Goal: Complete application form: Complete application form

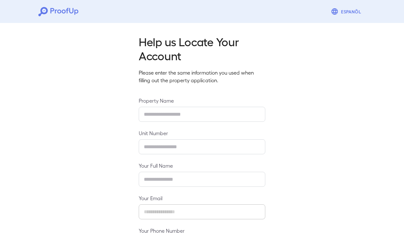
type input "**********"
type input "****"
type input "**********"
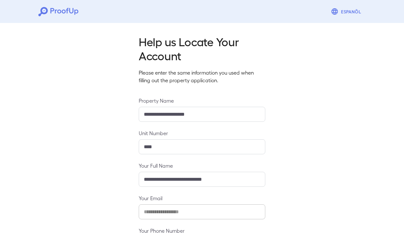
click at [169, 119] on input "**********" at bounding box center [202, 114] width 126 height 15
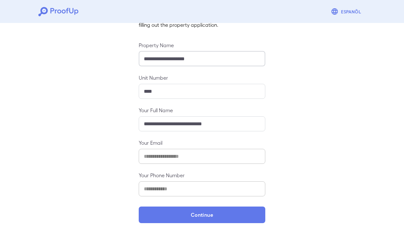
scroll to position [55, 0]
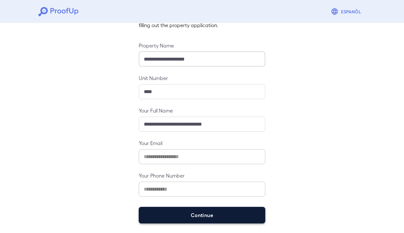
click at [218, 215] on button "Continue" at bounding box center [202, 215] width 126 height 17
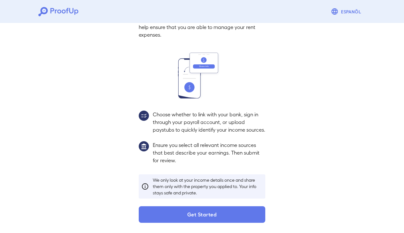
scroll to position [47, 0]
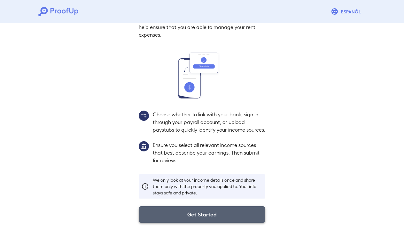
click at [200, 214] on button "Get Started" at bounding box center [202, 215] width 126 height 17
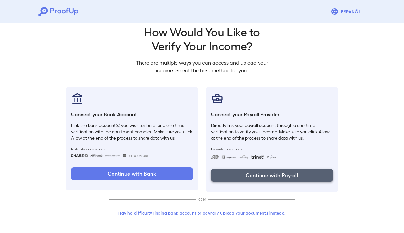
click at [256, 175] on button "Continue with Payroll" at bounding box center [272, 175] width 122 height 13
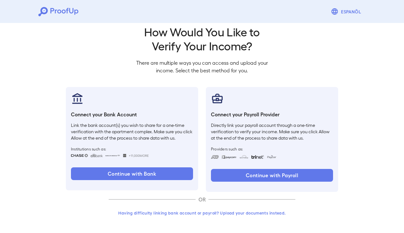
click at [192, 213] on button "Having difficulty linking bank account or payroll? Upload your documents instea…" at bounding box center [202, 213] width 187 height 11
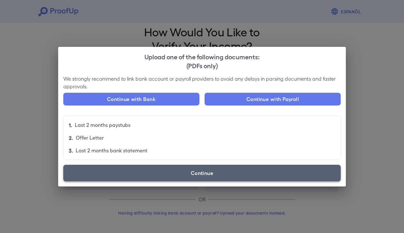
click at [112, 178] on label "Continue" at bounding box center [201, 173] width 277 height 17
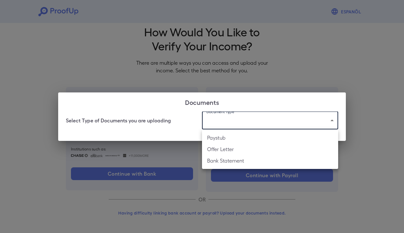
click at [272, 119] on body "Espanõl Go back How Would You Like to Verify Your Income? There are multiple wa…" at bounding box center [202, 112] width 404 height 244
click at [251, 150] on li "Offer Letter" at bounding box center [270, 149] width 136 height 11
type input "**********"
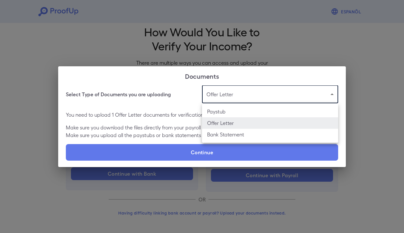
click at [254, 94] on body "**********" at bounding box center [202, 112] width 404 height 244
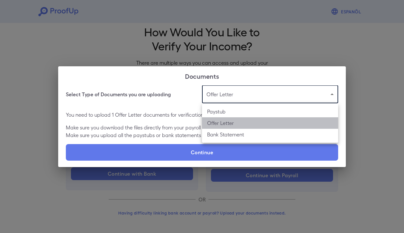
click at [232, 121] on li "Offer Letter" at bounding box center [270, 123] width 136 height 11
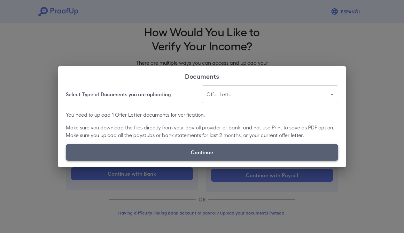
click at [223, 156] on label "Continue" at bounding box center [202, 152] width 272 height 17
click at [66, 161] on input "Continue" at bounding box center [66, 161] width 0 height 0
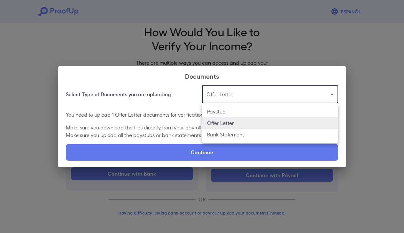
click at [226, 98] on body "**********" at bounding box center [202, 112] width 404 height 244
click at [182, 97] on div at bounding box center [202, 116] width 404 height 233
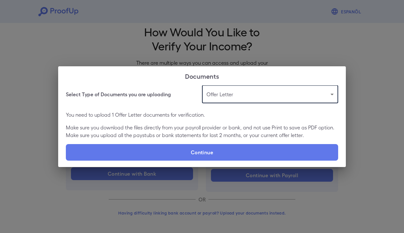
click at [233, 95] on body "**********" at bounding box center [202, 112] width 404 height 244
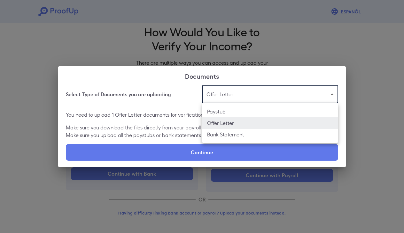
click at [250, 55] on div at bounding box center [202, 116] width 404 height 233
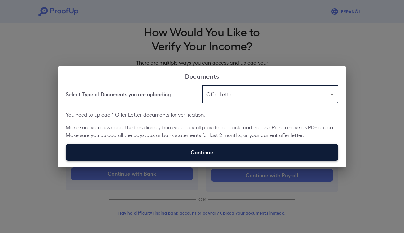
click at [230, 153] on label "Continue" at bounding box center [202, 152] width 272 height 17
click at [66, 161] on input "Continue" at bounding box center [66, 161] width 0 height 0
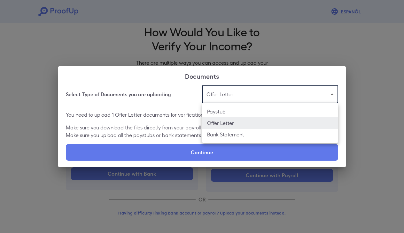
click at [244, 91] on body "**********" at bounding box center [202, 112] width 404 height 244
click at [184, 60] on div at bounding box center [202, 116] width 404 height 233
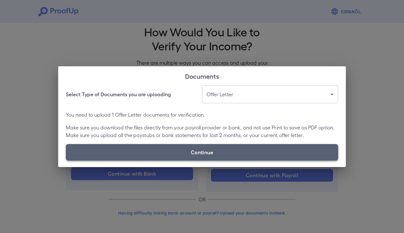
click at [187, 155] on label "Continue" at bounding box center [202, 152] width 272 height 17
click at [66, 161] on input "Continue" at bounding box center [66, 161] width 0 height 0
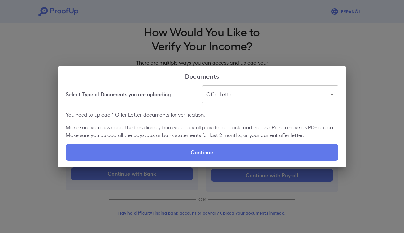
click at [324, 46] on div "**********" at bounding box center [202, 116] width 404 height 233
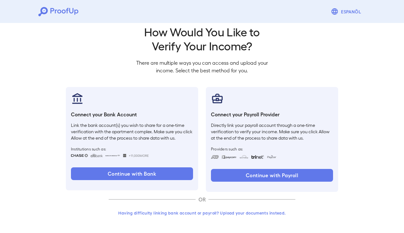
click at [224, 213] on button "Having difficulty linking bank account or payroll? Upload your documents instea…" at bounding box center [202, 213] width 187 height 11
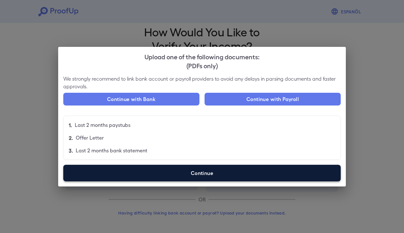
click at [116, 174] on label "Continue" at bounding box center [201, 173] width 277 height 17
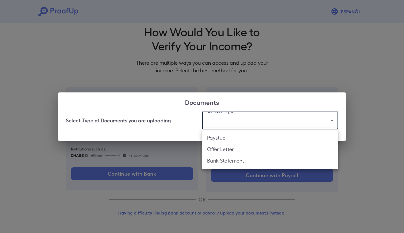
click at [249, 122] on body "Espanõl Go back How Would You Like to Verify Your Income? There are multiple wa…" at bounding box center [202, 112] width 404 height 244
click at [231, 153] on li "Offer Letter" at bounding box center [270, 149] width 136 height 11
type input "**********"
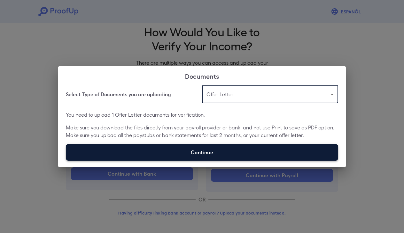
click at [226, 153] on label "Continue" at bounding box center [202, 152] width 272 height 17
click at [66, 161] on input "Continue" at bounding box center [66, 161] width 0 height 0
type input "**********"
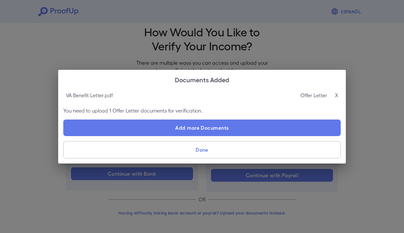
click at [119, 108] on p "You need to upload 1 Offer Letter documents for verification." at bounding box center [201, 111] width 277 height 8
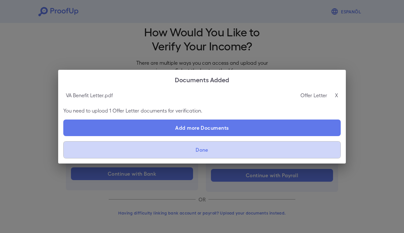
click at [139, 154] on button "Done" at bounding box center [201, 150] width 277 height 17
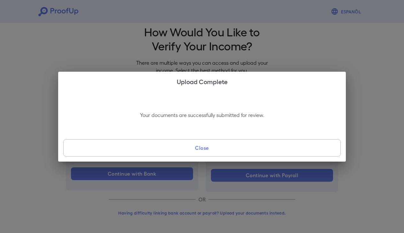
click at [139, 154] on button "Close" at bounding box center [201, 148] width 277 height 17
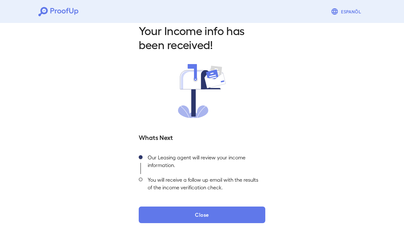
scroll to position [11, 0]
click at [154, 179] on div "You will receive a follow up email with the results of the income verification …" at bounding box center [203, 186] width 123 height 22
click at [50, 12] on icon at bounding box center [58, 11] width 40 height 9
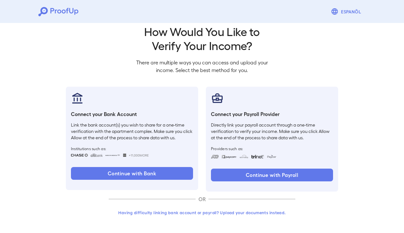
scroll to position [10, 0]
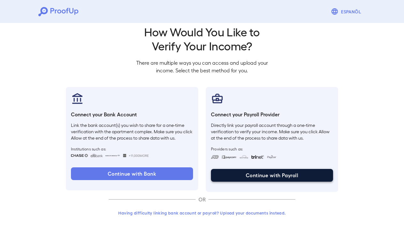
click at [239, 174] on button "Continue with Payroll" at bounding box center [272, 175] width 122 height 13
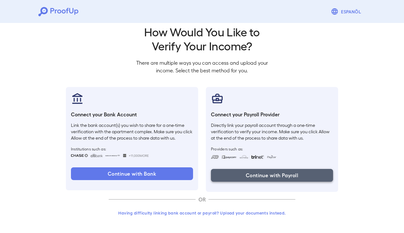
click at [265, 174] on button "Continue with Payroll" at bounding box center [272, 175] width 122 height 13
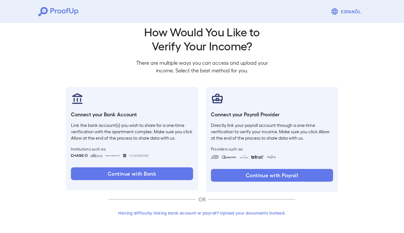
click at [198, 213] on button "Having difficulty linking bank account or payroll? Upload your documents instea…" at bounding box center [202, 213] width 187 height 11
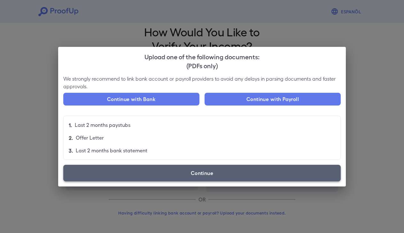
click at [216, 178] on label "Continue" at bounding box center [201, 173] width 277 height 17
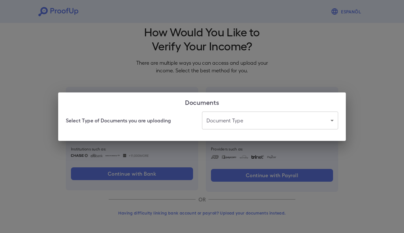
click at [244, 122] on body "Espanõl Go back How Would You Like to Verify Your Income? There are multiple wa…" at bounding box center [202, 112] width 404 height 244
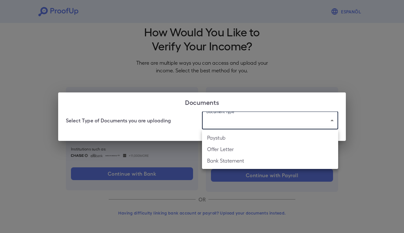
click at [229, 139] on li "Paystub" at bounding box center [270, 137] width 136 height 11
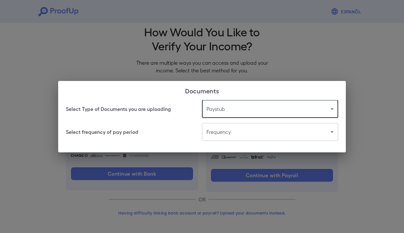
type input "*******"
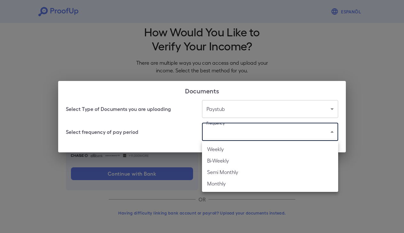
click at [229, 134] on body "Espanõl Go back How Would You Like to Verify Your Income? There are multiple wa…" at bounding box center [202, 112] width 404 height 244
click at [223, 149] on li "Weekly" at bounding box center [270, 149] width 136 height 11
type input "******"
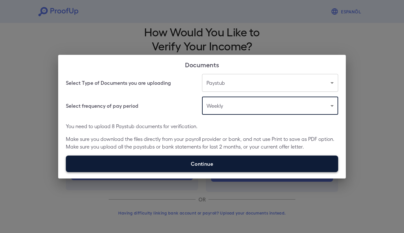
click at [165, 166] on label "Continue" at bounding box center [202, 164] width 272 height 17
click at [66, 172] on input "Continue" at bounding box center [66, 172] width 0 height 0
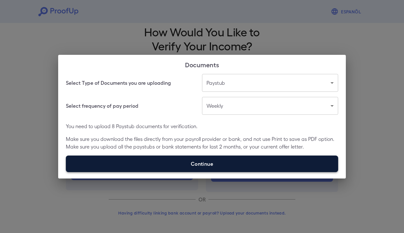
type input "**********"
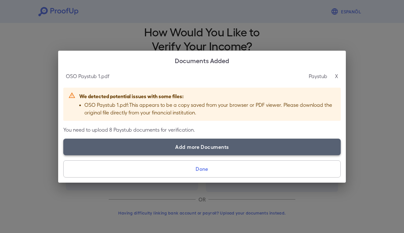
click at [208, 147] on label "Add more Documents" at bounding box center [201, 147] width 277 height 17
click at [64, 155] on input "Add more Documents" at bounding box center [63, 155] width 0 height 0
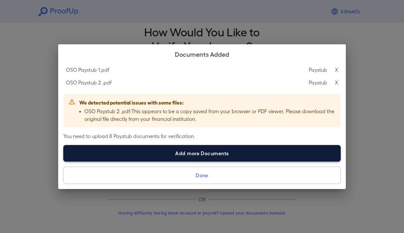
click at [201, 154] on label "Add more Documents" at bounding box center [201, 153] width 277 height 17
click at [64, 162] on input "Add more Documents" at bounding box center [63, 162] width 0 height 0
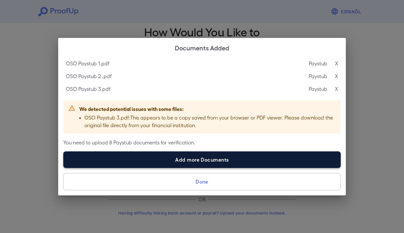
click at [155, 162] on label "Add more Documents" at bounding box center [201, 160] width 277 height 17
click at [64, 168] on input "Add more Documents" at bounding box center [63, 168] width 0 height 0
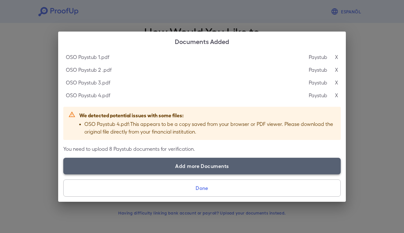
click at [220, 165] on label "Add more Documents" at bounding box center [201, 166] width 277 height 17
click at [64, 174] on input "Add more Documents" at bounding box center [63, 174] width 0 height 0
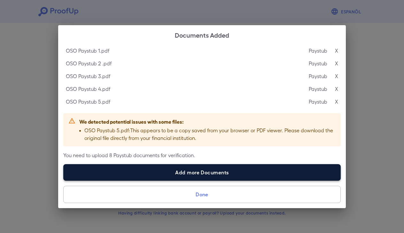
click at [150, 174] on label "Add more Documents" at bounding box center [201, 172] width 277 height 17
click at [64, 181] on input "Add more Documents" at bounding box center [63, 181] width 0 height 0
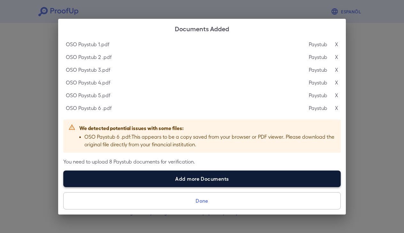
click at [189, 182] on label "Add more Documents" at bounding box center [201, 179] width 277 height 17
click at [64, 187] on input "Add more Documents" at bounding box center [63, 187] width 0 height 0
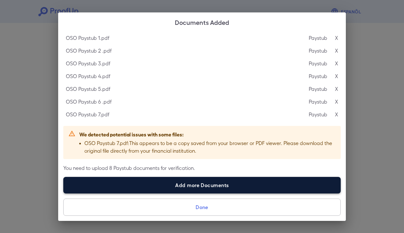
click at [205, 187] on label "Add more Documents" at bounding box center [201, 185] width 277 height 17
click at [64, 194] on input "Add more Documents" at bounding box center [63, 194] width 0 height 0
type input "**********"
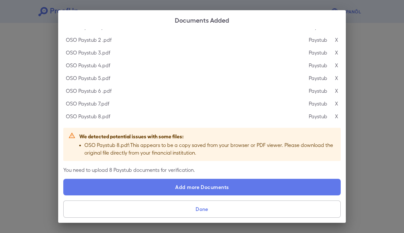
scroll to position [9, 0]
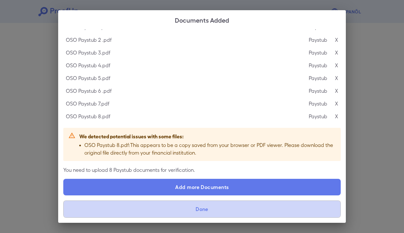
click at [187, 213] on button "Done" at bounding box center [201, 209] width 277 height 17
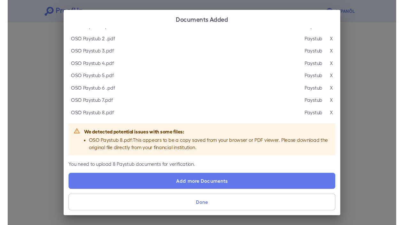
scroll to position [0, 0]
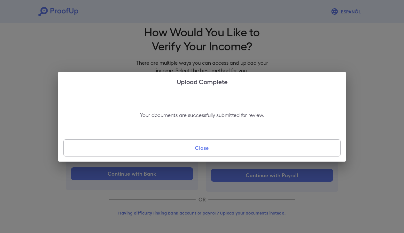
click at [208, 152] on button "Close" at bounding box center [201, 148] width 277 height 17
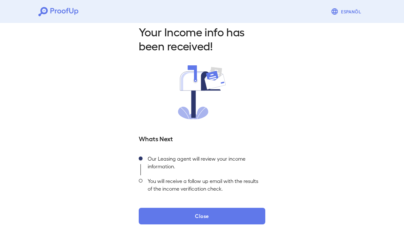
click at [69, 11] on icon at bounding box center [71, 10] width 4 height 5
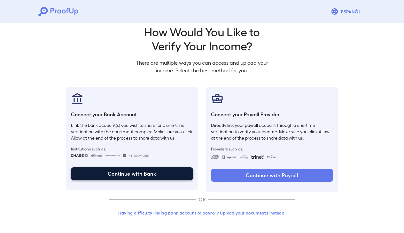
click at [167, 178] on button "Continue with Bank" at bounding box center [132, 174] width 122 height 13
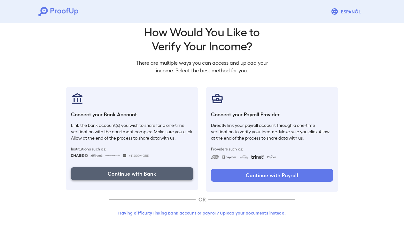
click at [186, 175] on button "Continue with Bank" at bounding box center [132, 174] width 122 height 13
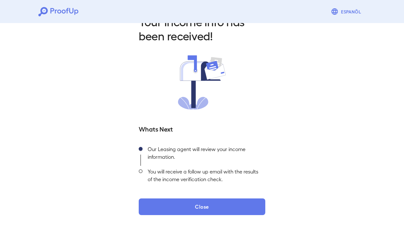
scroll to position [20, 0]
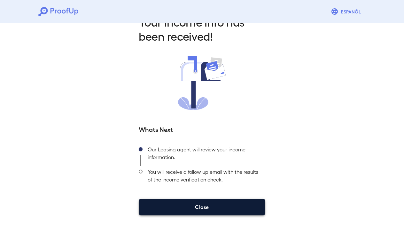
click at [181, 206] on button "Close" at bounding box center [202, 206] width 126 height 17
